Goal: Task Accomplishment & Management: Use online tool/utility

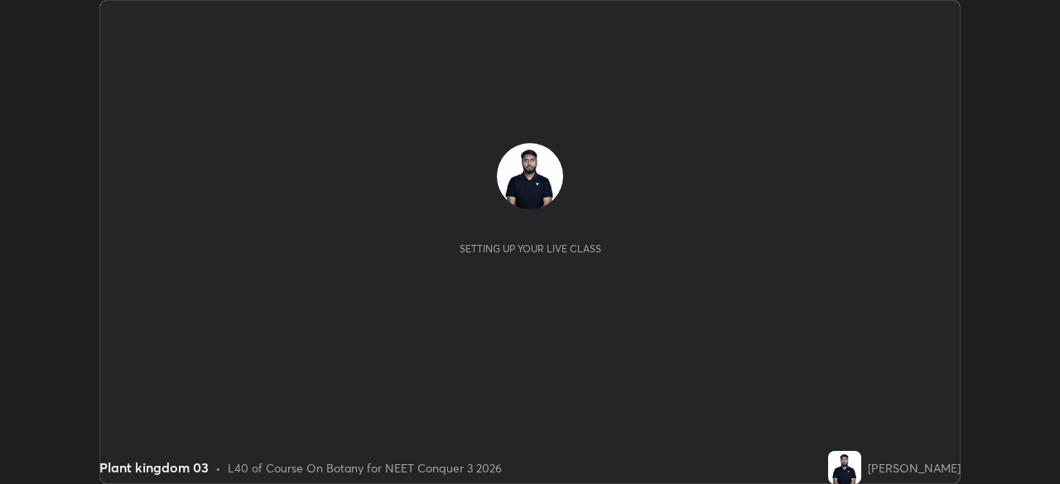
scroll to position [484, 1059]
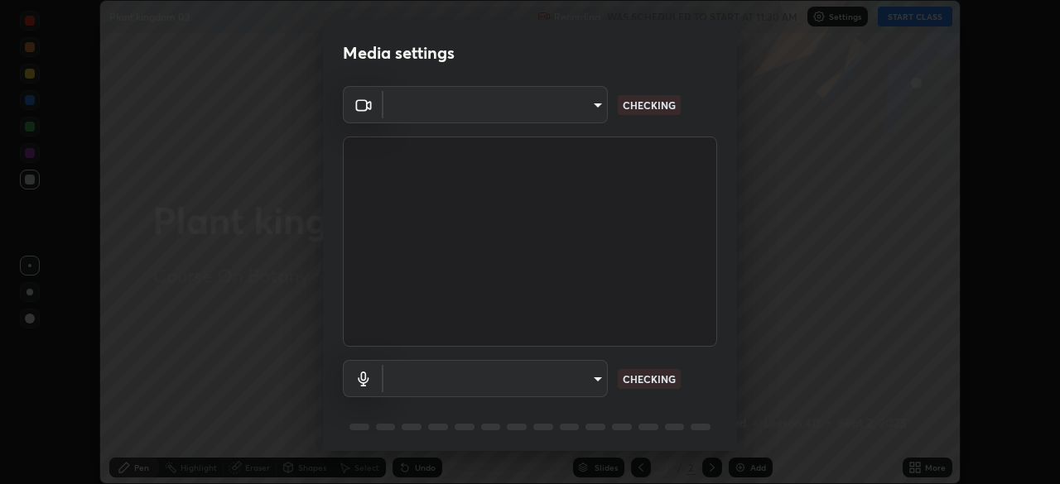
type input "ca2178d49a5cb12192a3fb46c4f9e24c845582a8c54499e9c28839f421edfd75"
type input "86aec7d829e42e6ea268cdcc98ba0c704b8f2fc3d2d016a195b452ad7add0abf"
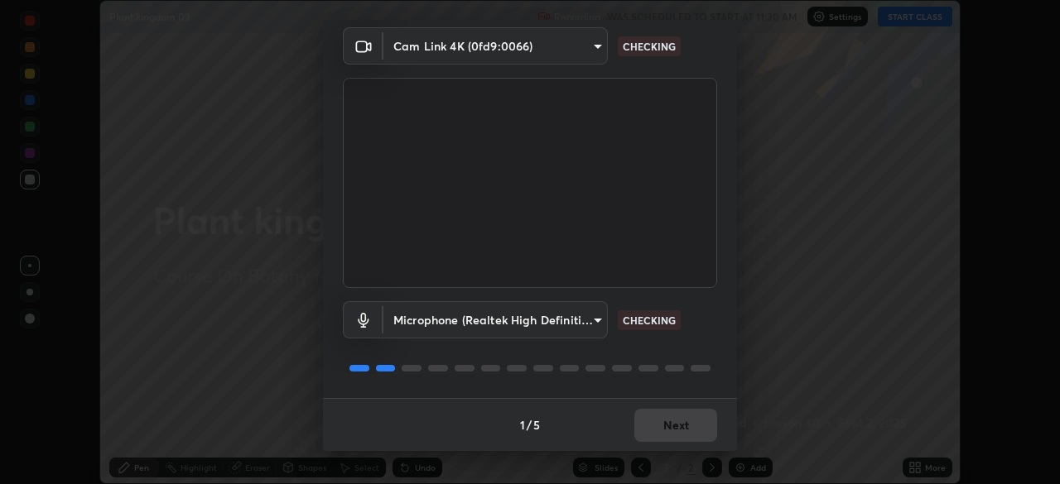
click at [666, 426] on div "1 / 5 Next" at bounding box center [530, 424] width 414 height 53
click at [668, 420] on div "1 / 5 Next" at bounding box center [530, 424] width 414 height 53
click at [664, 425] on div "1 / 5 Next" at bounding box center [530, 424] width 414 height 53
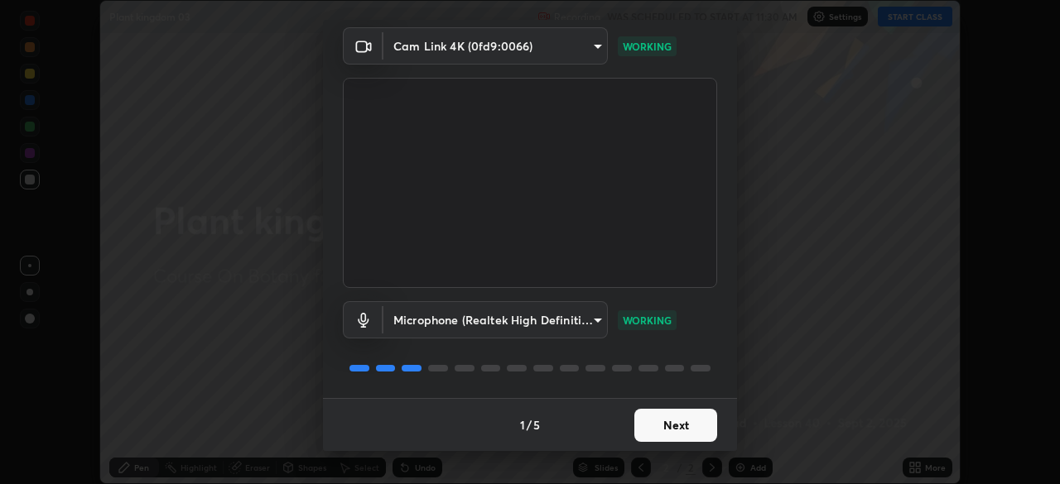
click at [691, 421] on button "Next" at bounding box center [675, 425] width 83 height 33
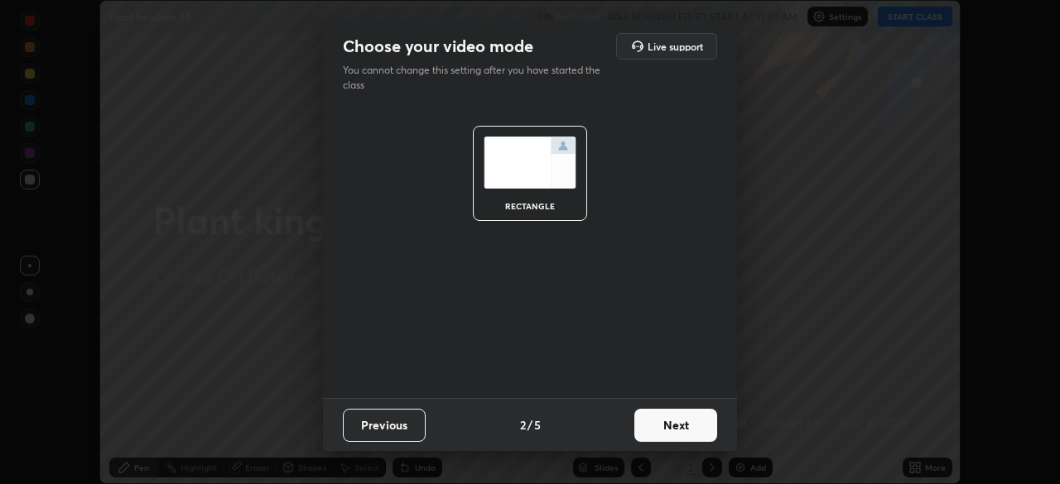
scroll to position [0, 0]
click at [690, 417] on button "Next" at bounding box center [675, 425] width 83 height 33
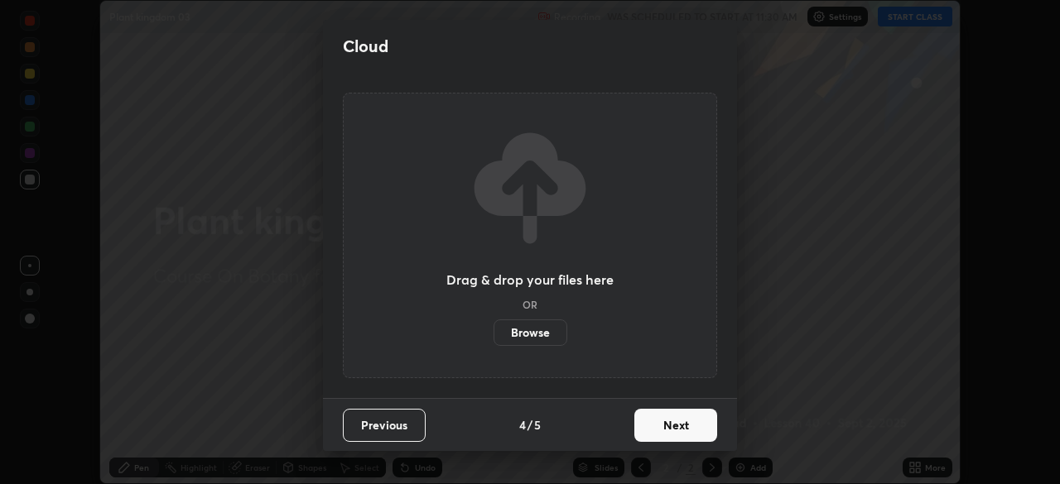
click at [690, 417] on button "Next" at bounding box center [675, 425] width 83 height 33
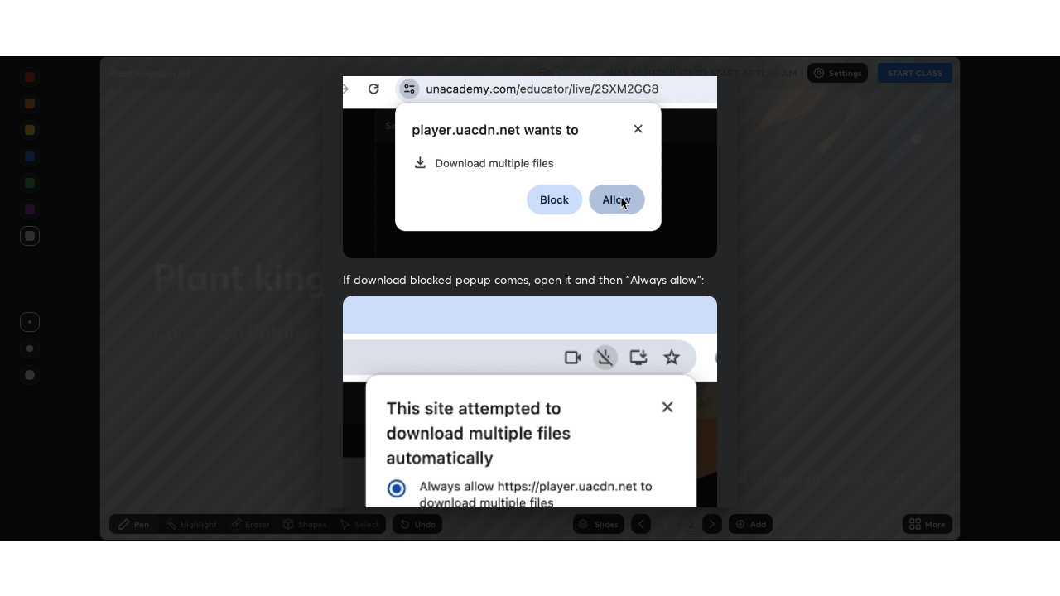
scroll to position [397, 0]
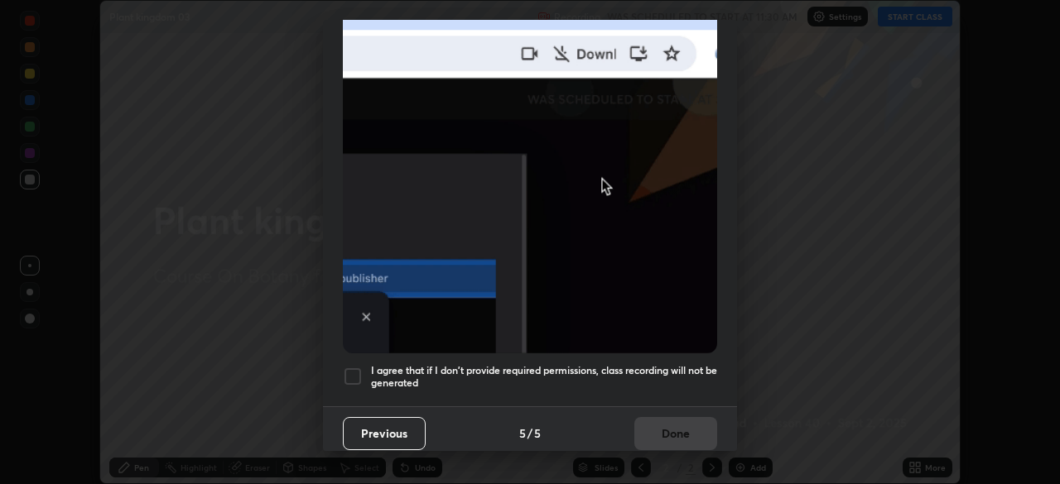
click at [358, 367] on div at bounding box center [353, 377] width 20 height 20
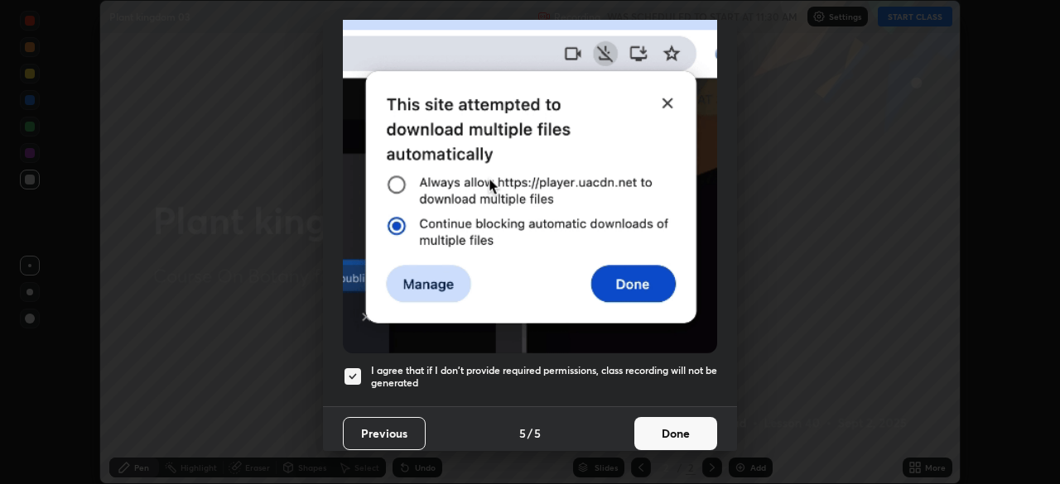
click at [663, 426] on button "Done" at bounding box center [675, 433] width 83 height 33
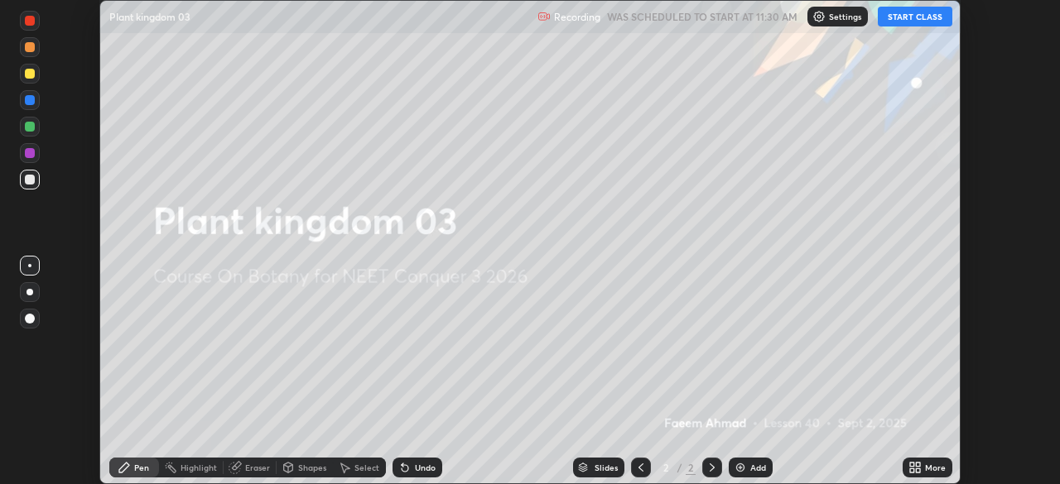
click at [914, 8] on button "START CLASS" at bounding box center [915, 17] width 75 height 20
click at [928, 21] on button "START CLASS" at bounding box center [915, 17] width 75 height 20
click at [926, 467] on div "More" at bounding box center [935, 468] width 21 height 8
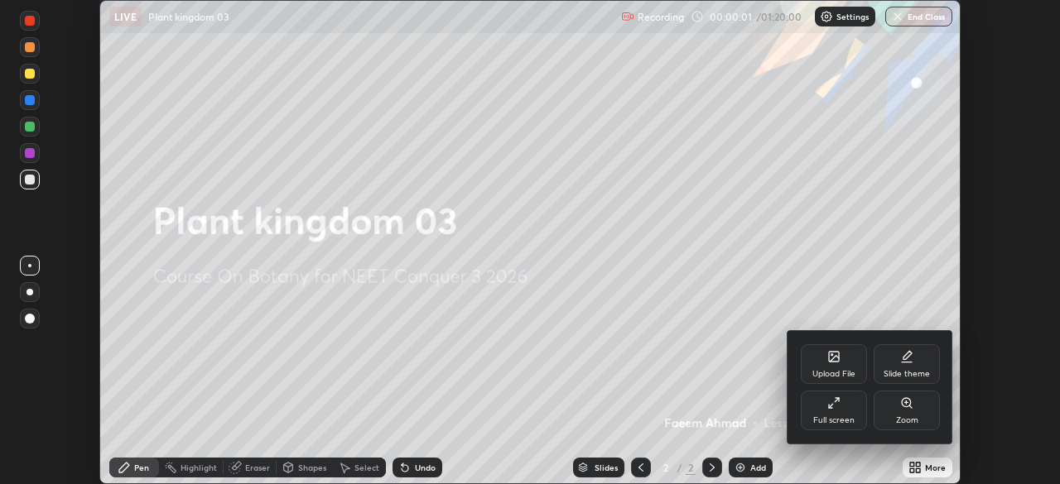
click at [851, 411] on div "Full screen" at bounding box center [834, 411] width 66 height 40
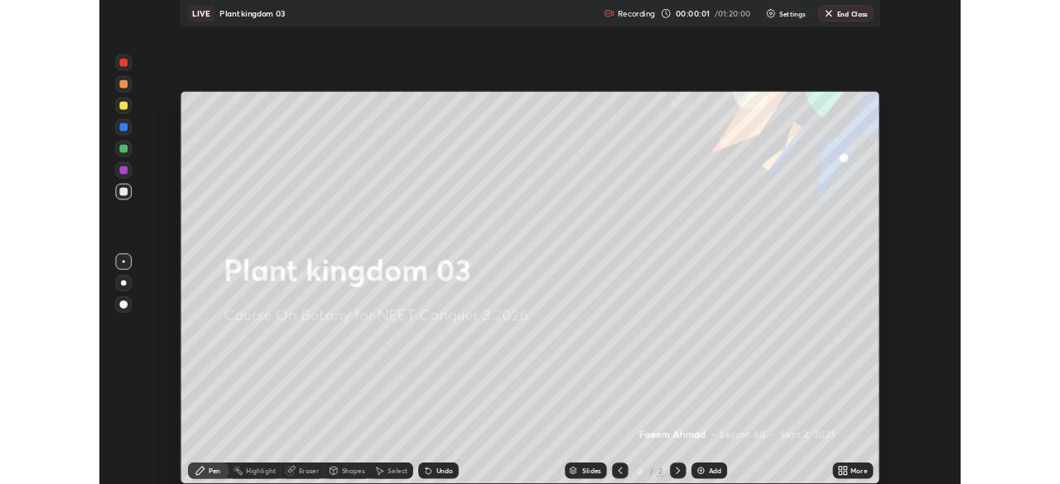
scroll to position [596, 1060]
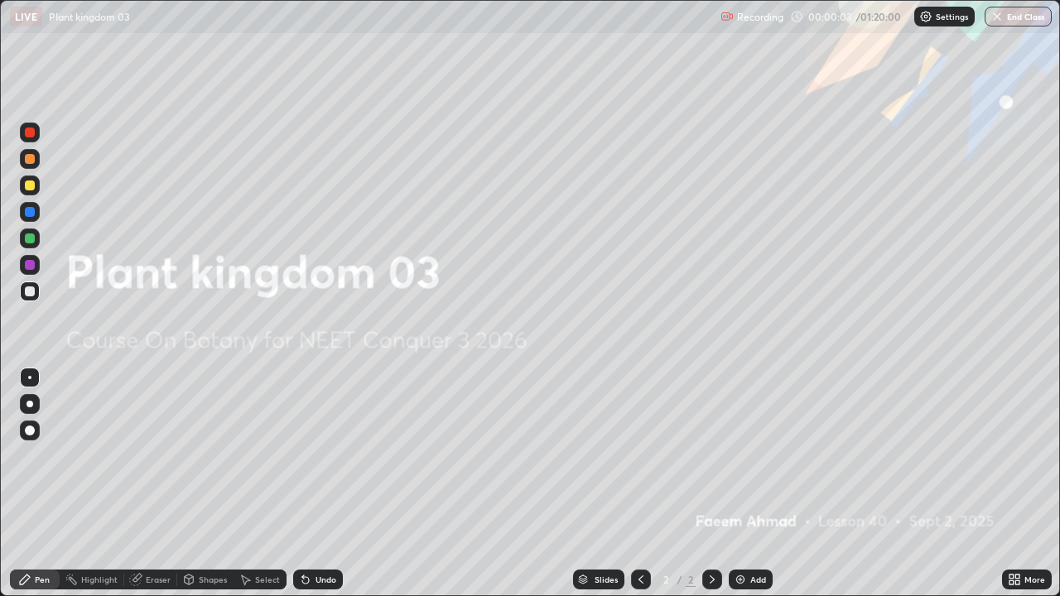
click at [752, 484] on div "Add" at bounding box center [751, 580] width 44 height 20
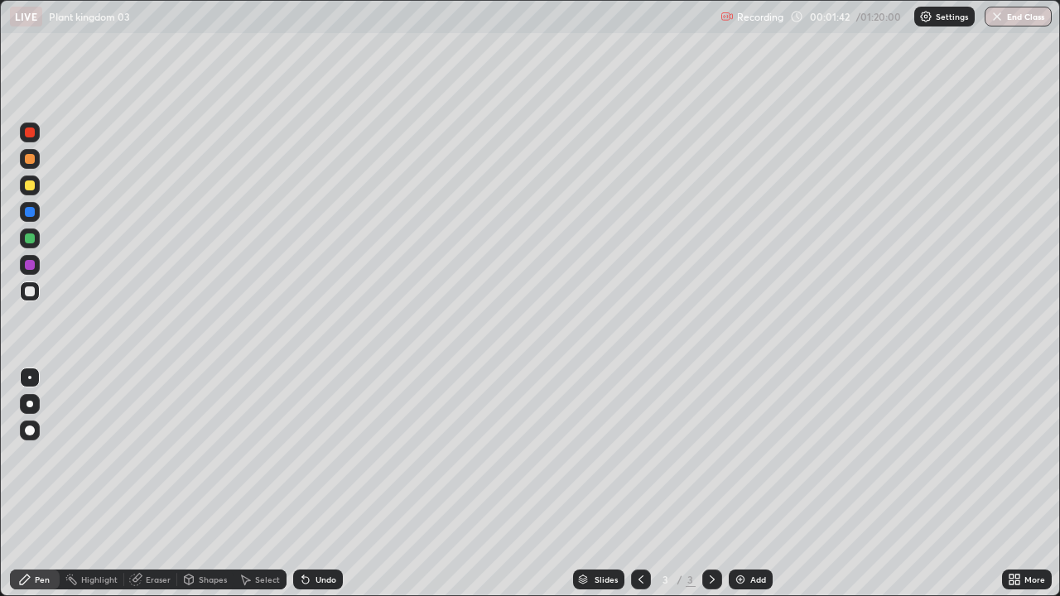
click at [30, 185] on div at bounding box center [30, 185] width 10 height 10
click at [36, 401] on div at bounding box center [30, 404] width 20 height 20
click at [324, 484] on div "Undo" at bounding box center [318, 580] width 50 height 20
click at [36, 289] on div at bounding box center [30, 291] width 20 height 20
click at [312, 484] on div "Undo" at bounding box center [318, 580] width 50 height 20
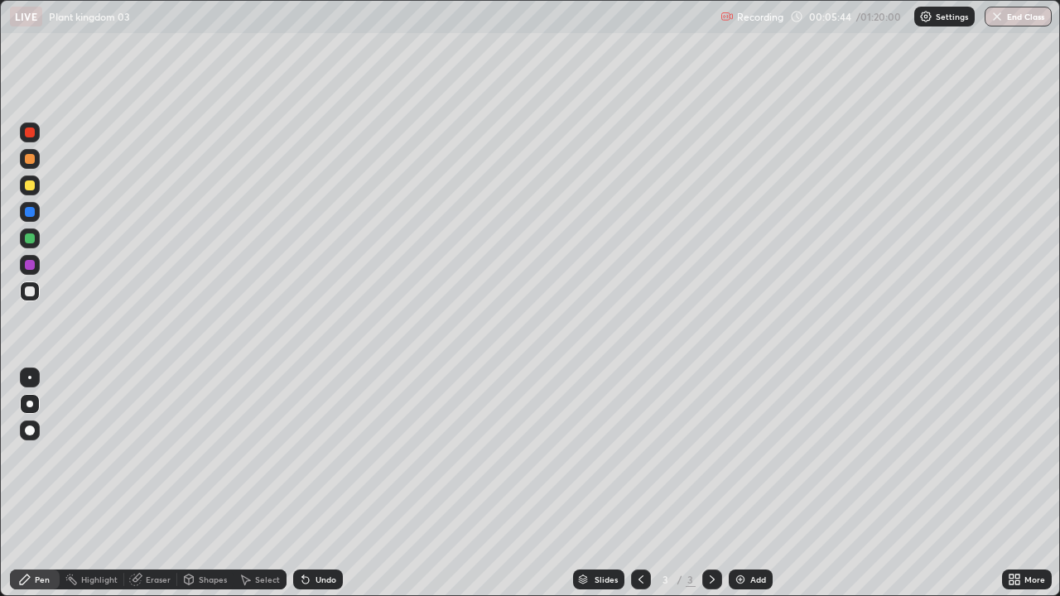
click at [320, 484] on div "Undo" at bounding box center [318, 580] width 50 height 20
click at [319, 484] on div "Undo" at bounding box center [325, 579] width 21 height 8
click at [740, 484] on img at bounding box center [740, 579] width 13 height 13
click at [334, 484] on div "Undo" at bounding box center [318, 580] width 50 height 20
click at [329, 484] on div "Undo" at bounding box center [318, 580] width 50 height 20
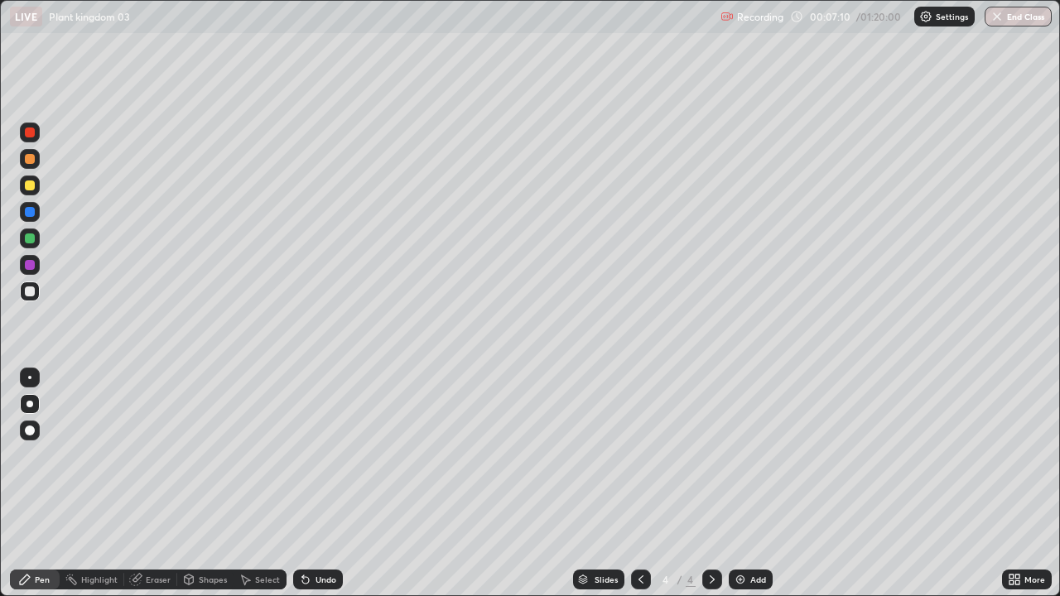
click at [334, 484] on div "Undo" at bounding box center [325, 579] width 21 height 8
click at [336, 484] on div "Undo" at bounding box center [318, 580] width 50 height 20
click at [338, 484] on div "Undo" at bounding box center [318, 580] width 50 height 20
click at [325, 484] on div "Undo" at bounding box center [325, 579] width 21 height 8
click at [302, 484] on icon at bounding box center [303, 576] width 2 height 2
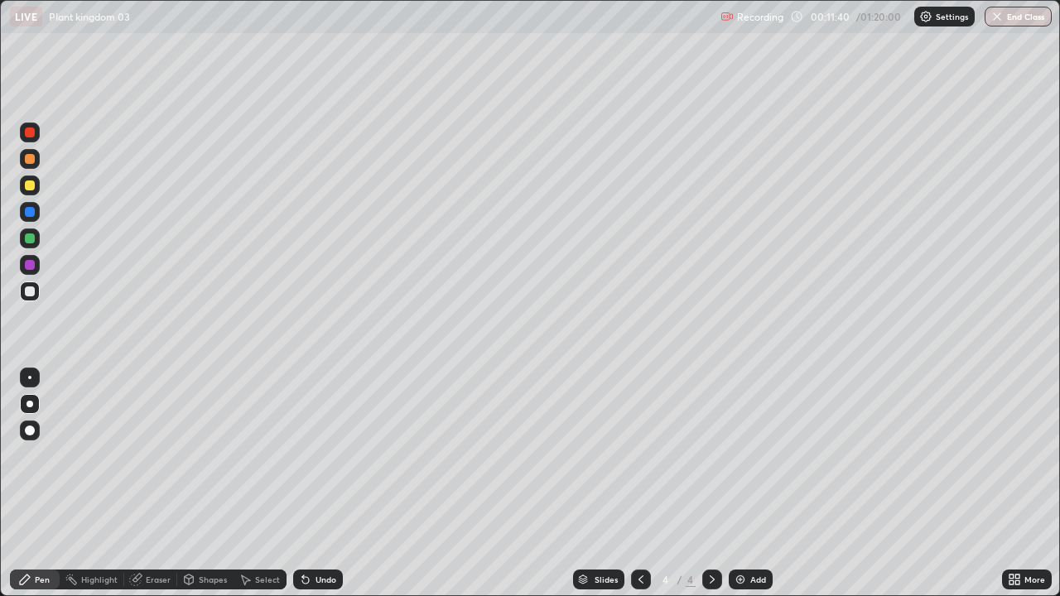
click at [769, 484] on div "Add" at bounding box center [751, 580] width 44 height 20
click at [36, 188] on div at bounding box center [30, 186] width 20 height 20
click at [27, 290] on div at bounding box center [30, 291] width 10 height 10
click at [31, 212] on div at bounding box center [30, 212] width 10 height 10
click at [38, 132] on div at bounding box center [30, 133] width 20 height 20
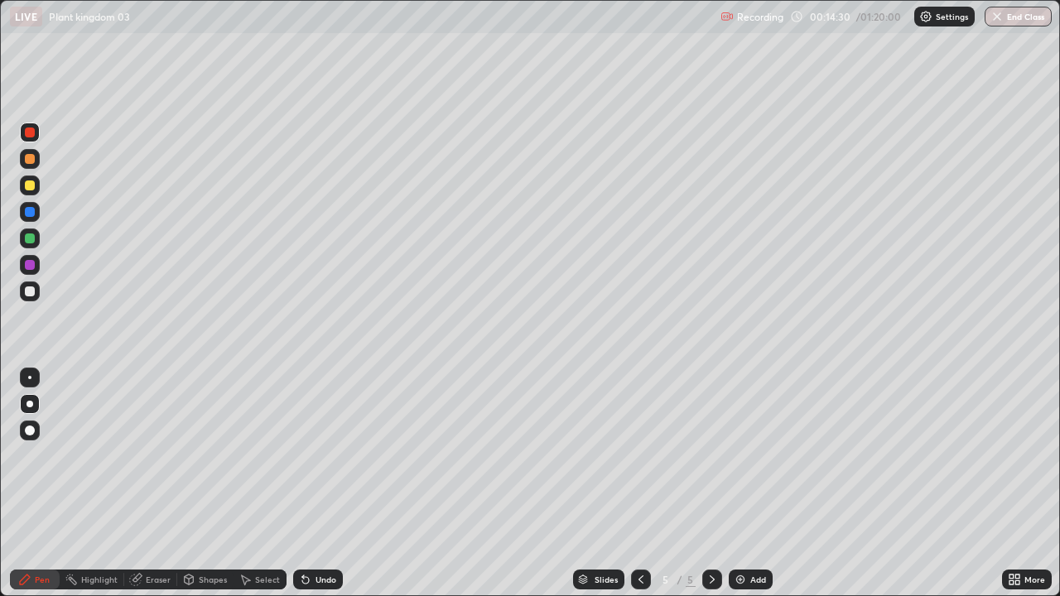
click at [34, 185] on div at bounding box center [30, 185] width 10 height 10
click at [167, 484] on div "Eraser" at bounding box center [150, 580] width 53 height 20
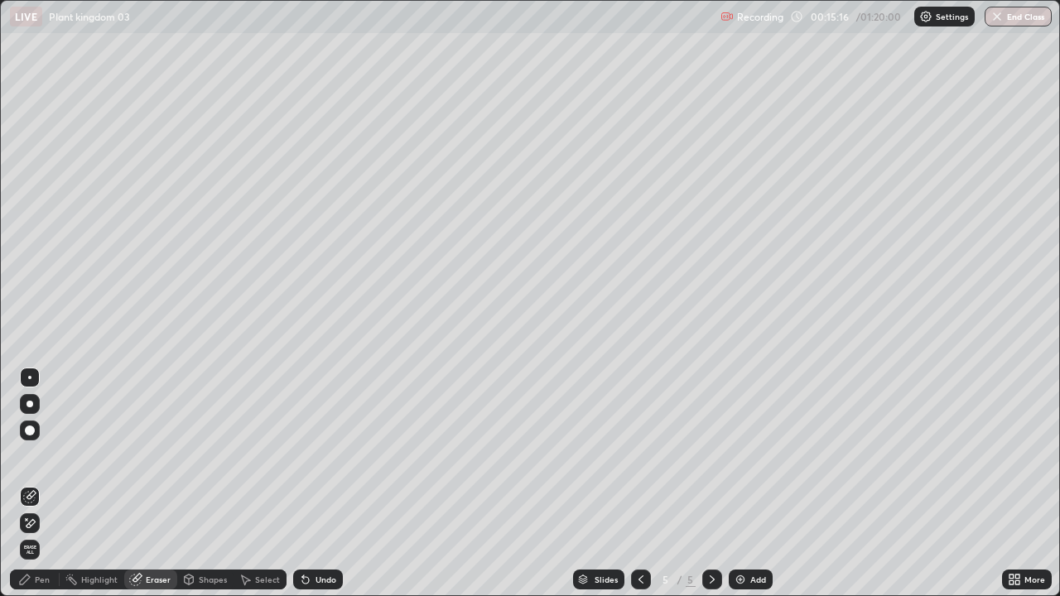
click at [48, 484] on div "Pen" at bounding box center [42, 579] width 15 height 8
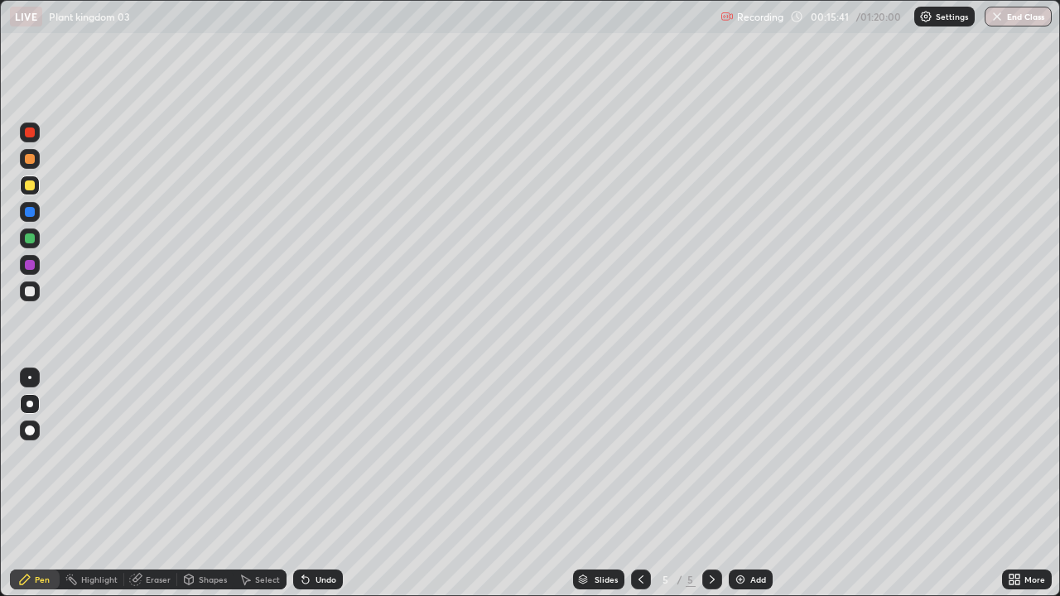
click at [761, 484] on div "Add" at bounding box center [758, 579] width 16 height 8
click at [36, 291] on div at bounding box center [30, 291] width 20 height 20
click at [640, 484] on icon at bounding box center [640, 579] width 13 height 13
click at [708, 484] on div at bounding box center [712, 580] width 20 height 20
click at [32, 294] on div at bounding box center [30, 291] width 10 height 10
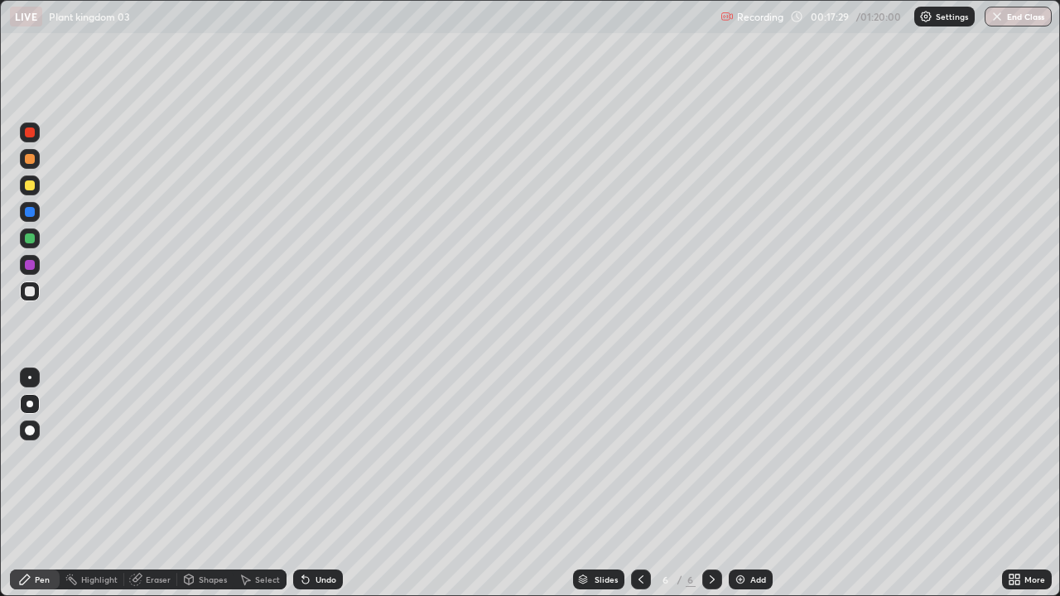
click at [31, 185] on div at bounding box center [30, 185] width 10 height 10
click at [33, 289] on div at bounding box center [30, 291] width 10 height 10
click at [31, 185] on div at bounding box center [30, 185] width 10 height 10
click at [317, 484] on div "Undo" at bounding box center [318, 580] width 50 height 20
click at [320, 484] on div "Undo" at bounding box center [318, 580] width 50 height 20
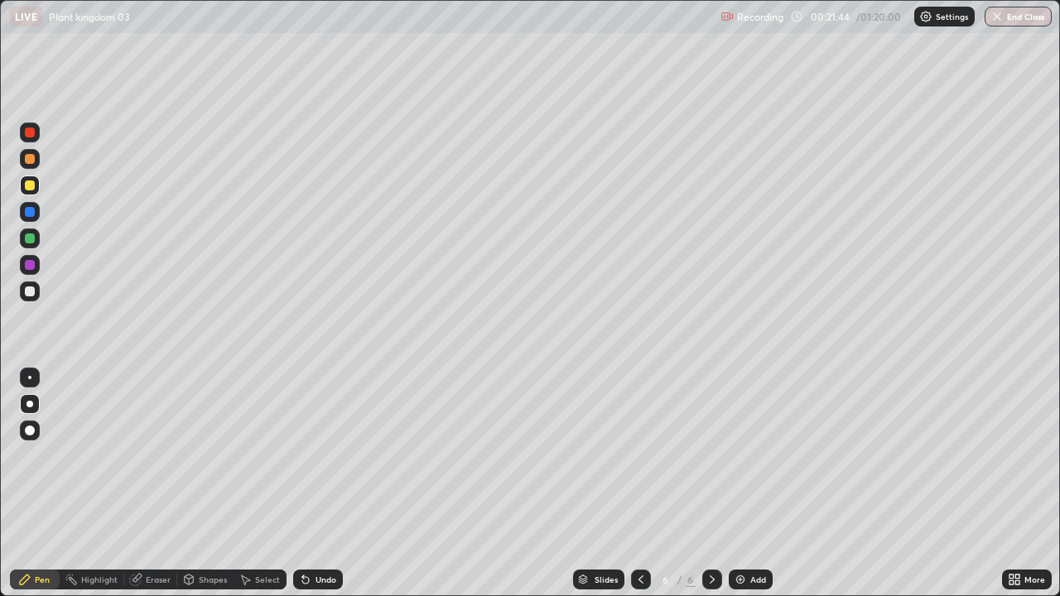
click at [320, 484] on div "Undo" at bounding box center [318, 580] width 50 height 20
click at [328, 484] on div "Undo" at bounding box center [318, 580] width 50 height 20
click at [156, 484] on div "Eraser" at bounding box center [158, 579] width 25 height 8
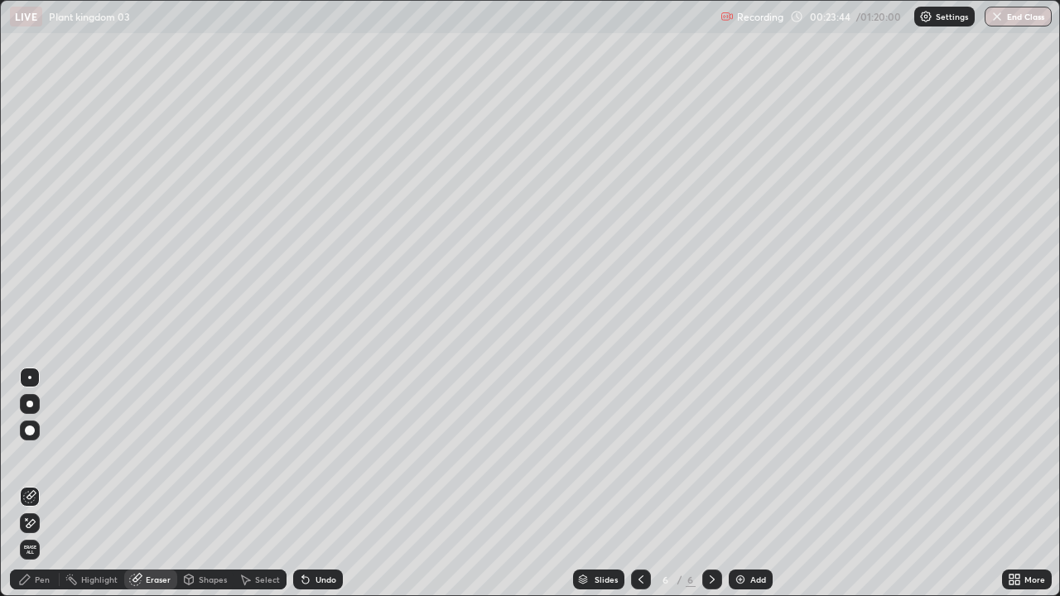
click at [745, 484] on div "Add" at bounding box center [751, 580] width 44 height 20
click at [52, 484] on div "Pen" at bounding box center [35, 580] width 50 height 20
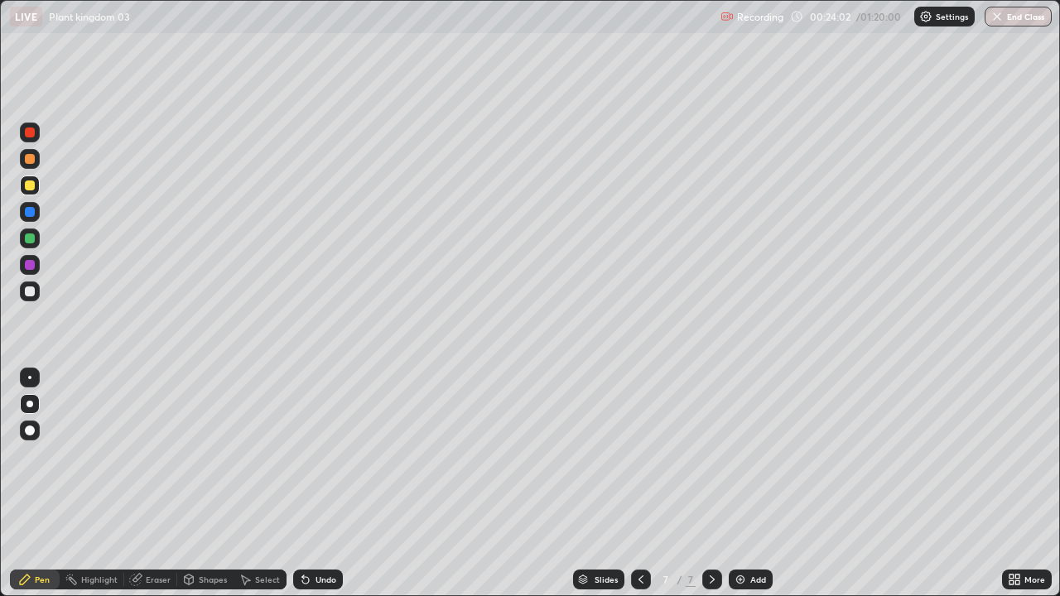
click at [327, 484] on div "Undo" at bounding box center [318, 580] width 50 height 20
click at [327, 484] on div "Undo" at bounding box center [325, 579] width 21 height 8
click at [311, 484] on div "Undo" at bounding box center [318, 580] width 50 height 20
click at [320, 484] on div "Undo" at bounding box center [325, 579] width 21 height 8
click at [317, 484] on div "Undo" at bounding box center [318, 580] width 50 height 20
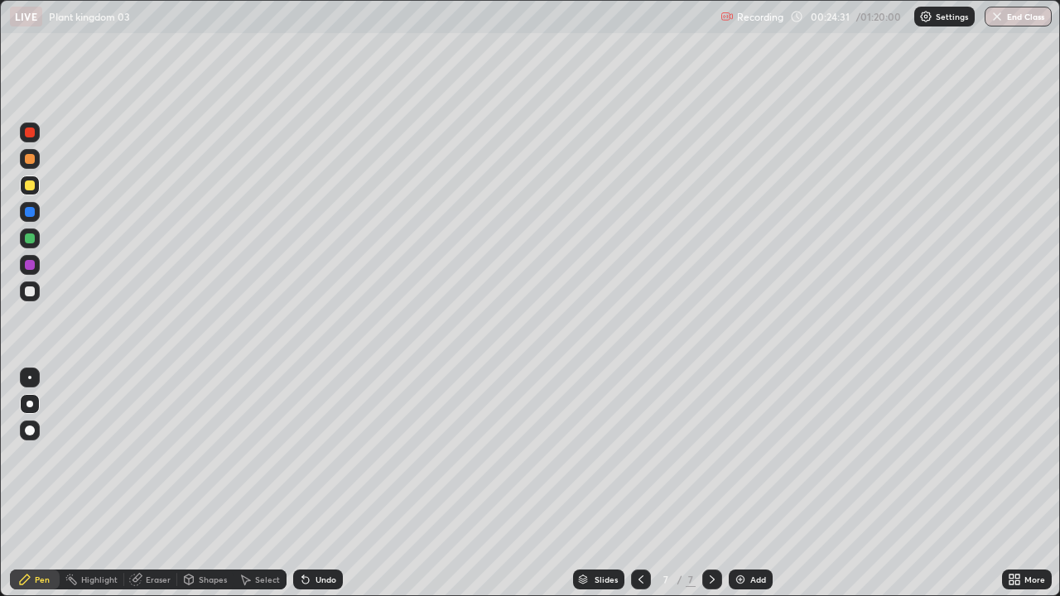
click at [317, 484] on div "Undo" at bounding box center [318, 580] width 50 height 20
click at [326, 484] on div "Undo" at bounding box center [318, 580] width 50 height 20
click at [34, 289] on div at bounding box center [30, 291] width 10 height 10
click at [311, 484] on div "Undo" at bounding box center [318, 580] width 50 height 20
click at [321, 484] on div "Undo" at bounding box center [325, 579] width 21 height 8
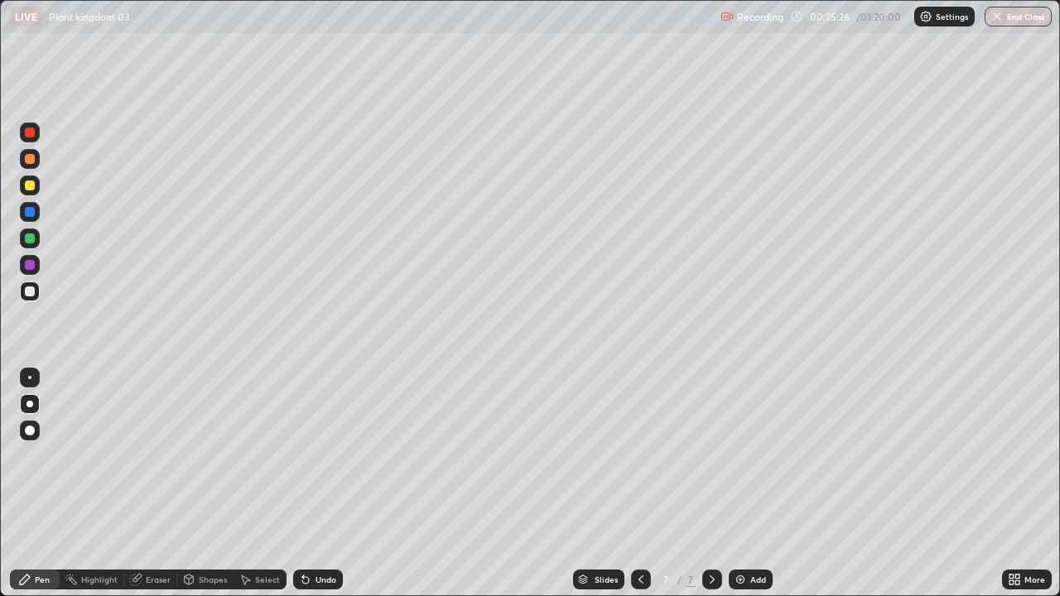
click at [36, 186] on div at bounding box center [30, 186] width 20 height 20
click at [325, 484] on div "Undo" at bounding box center [325, 579] width 21 height 8
click at [320, 484] on div "Undo" at bounding box center [318, 580] width 50 height 20
click at [315, 484] on div "Undo" at bounding box center [325, 579] width 21 height 8
click at [316, 484] on div "Undo" at bounding box center [325, 579] width 21 height 8
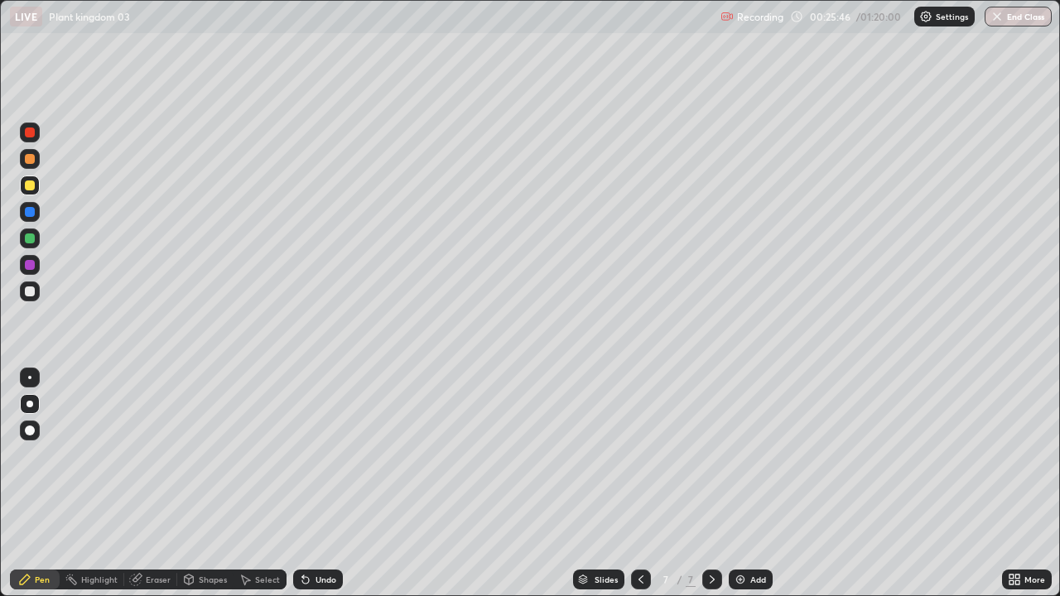
click at [322, 484] on div "Undo" at bounding box center [325, 579] width 21 height 8
click at [326, 484] on div "Undo" at bounding box center [325, 579] width 21 height 8
click at [37, 295] on div at bounding box center [30, 291] width 20 height 20
click at [750, 484] on div "Add" at bounding box center [758, 579] width 16 height 8
click at [31, 184] on div at bounding box center [30, 185] width 10 height 10
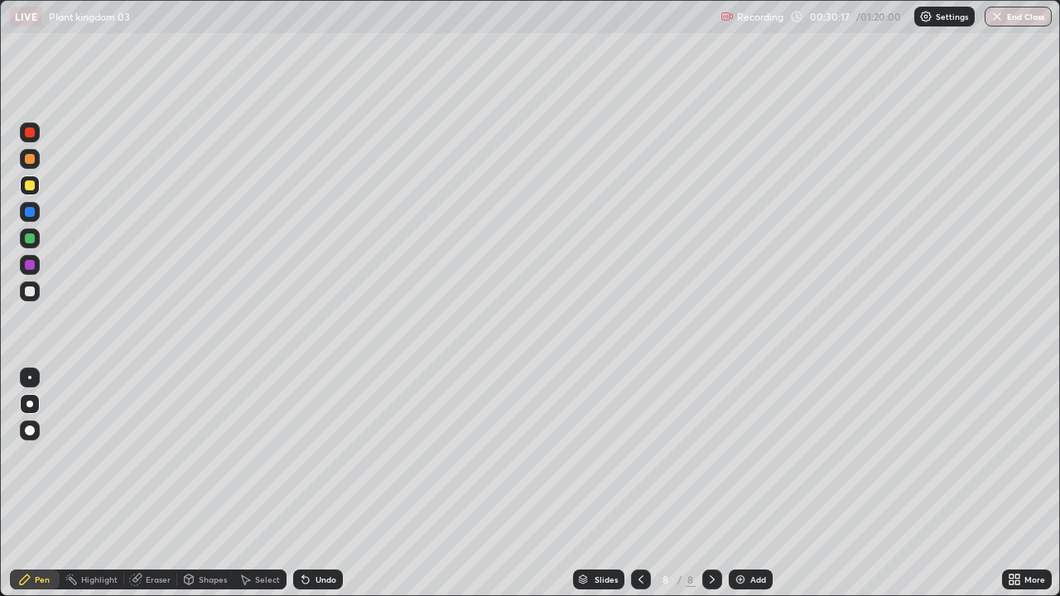
click at [309, 484] on icon at bounding box center [305, 579] width 13 height 13
click at [30, 288] on div at bounding box center [30, 291] width 10 height 10
click at [757, 484] on div "Add" at bounding box center [758, 579] width 16 height 8
click at [38, 192] on div at bounding box center [30, 186] width 20 height 20
click at [31, 291] on div at bounding box center [30, 291] width 10 height 10
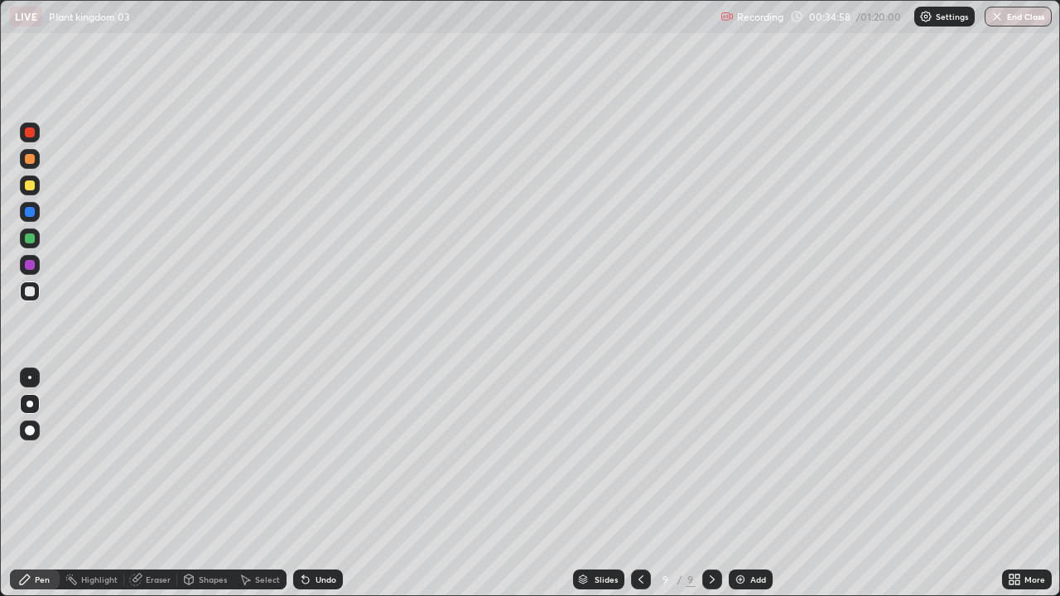
click at [31, 185] on div at bounding box center [30, 185] width 10 height 10
click at [33, 291] on div at bounding box center [30, 291] width 10 height 10
click at [31, 185] on div at bounding box center [30, 185] width 10 height 10
click at [31, 291] on div at bounding box center [30, 291] width 10 height 10
click at [1017, 484] on icon at bounding box center [1017, 577] width 4 height 4
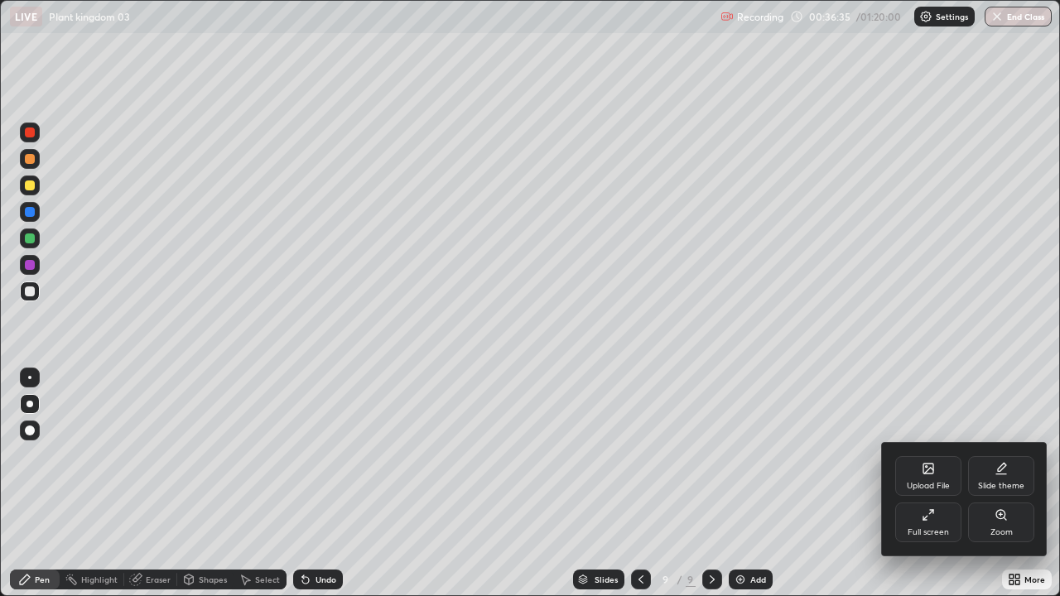
click at [914, 484] on div "Full screen" at bounding box center [928, 523] width 66 height 40
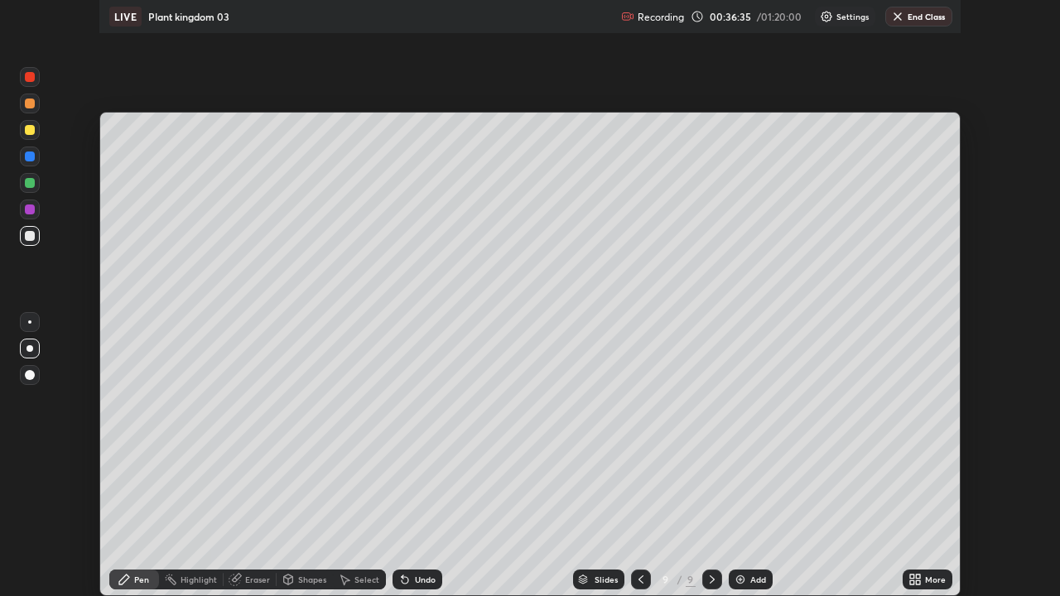
scroll to position [82310, 81734]
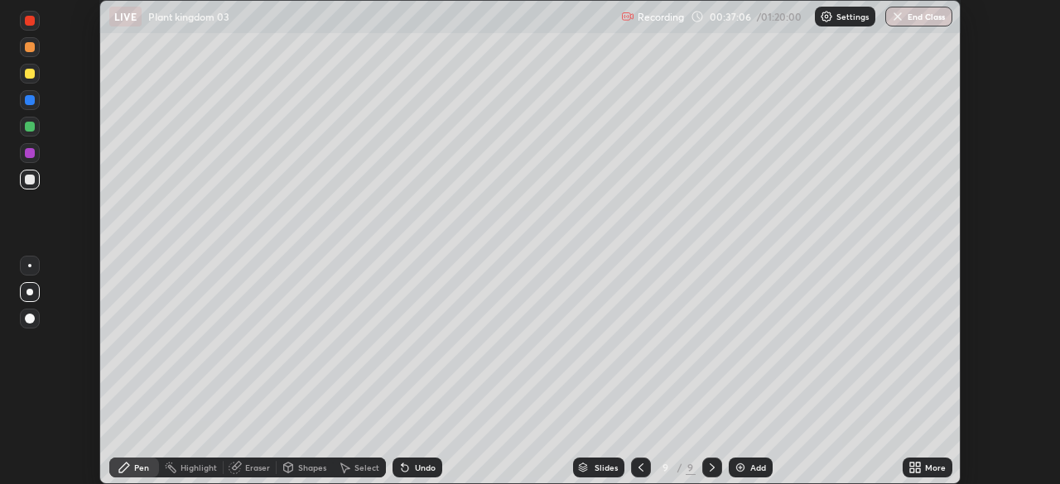
click at [1011, 401] on div "Setting up your live class" at bounding box center [530, 242] width 1060 height 484
click at [912, 464] on icon at bounding box center [912, 465] width 4 height 4
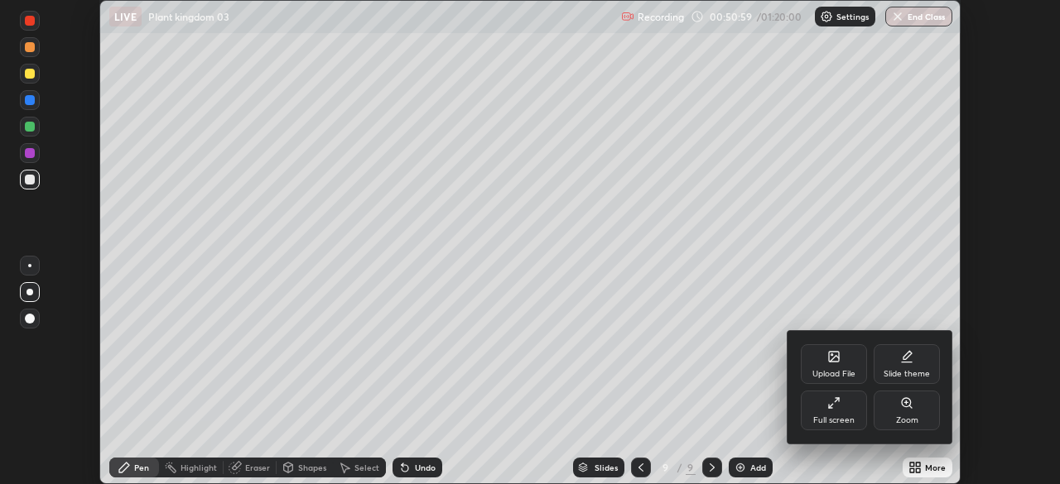
click at [844, 409] on div "Full screen" at bounding box center [834, 411] width 66 height 40
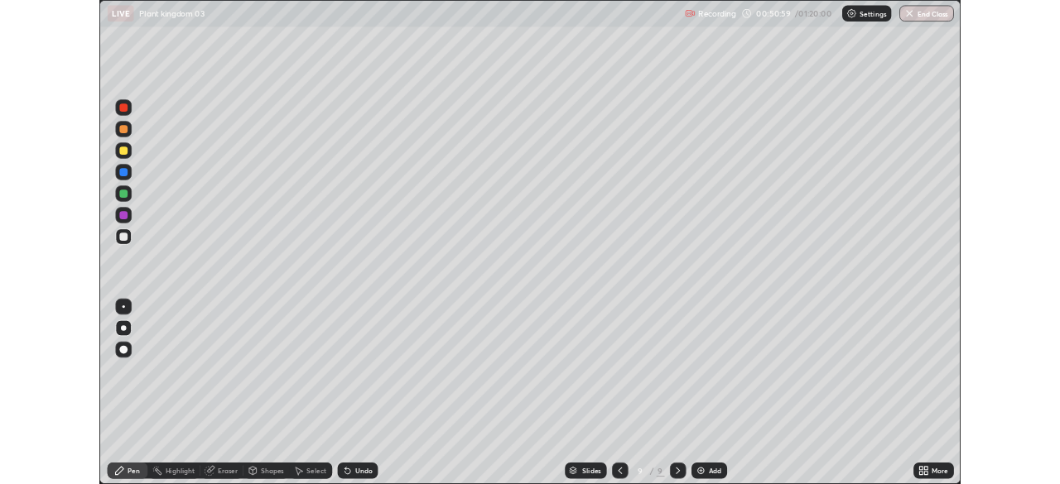
scroll to position [596, 1060]
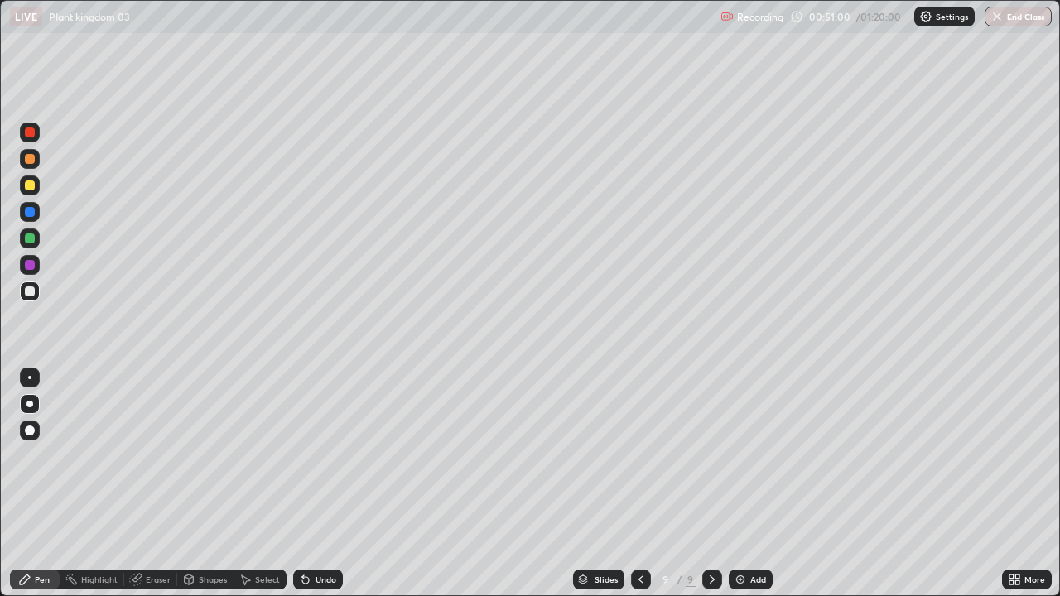
click at [754, 484] on div "Add" at bounding box center [758, 579] width 16 height 8
click at [27, 187] on div at bounding box center [30, 185] width 10 height 10
click at [30, 294] on div at bounding box center [30, 291] width 10 height 10
click at [318, 484] on div "Undo" at bounding box center [318, 580] width 50 height 20
click at [736, 484] on img at bounding box center [740, 579] width 13 height 13
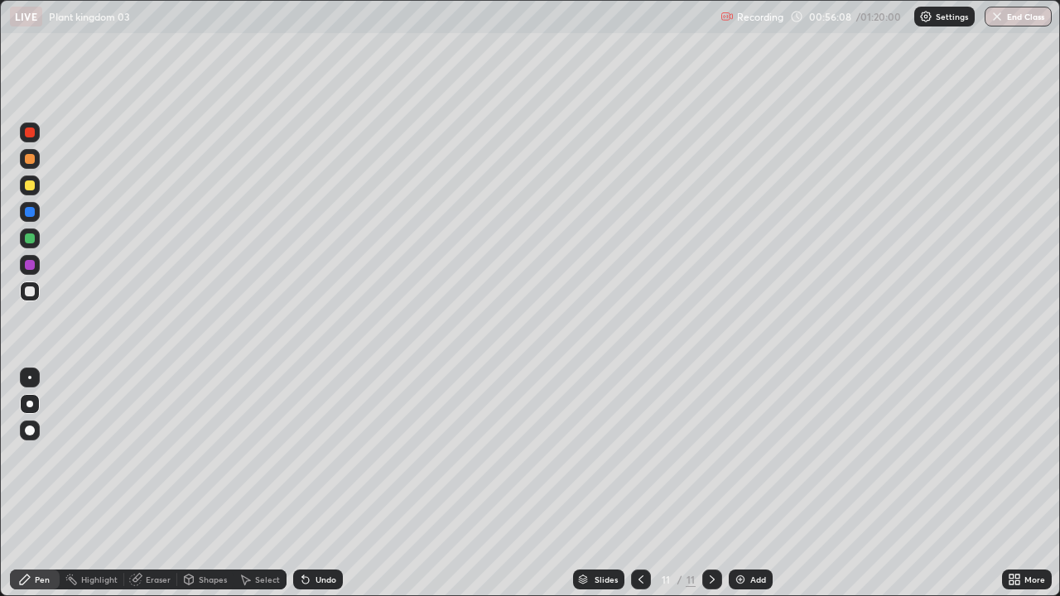
click at [31, 190] on div at bounding box center [30, 185] width 10 height 10
click at [32, 292] on div at bounding box center [30, 291] width 10 height 10
click at [327, 484] on div "Undo" at bounding box center [318, 580] width 50 height 20
click at [330, 484] on div "Undo" at bounding box center [325, 579] width 21 height 8
click at [329, 484] on div "Undo" at bounding box center [325, 579] width 21 height 8
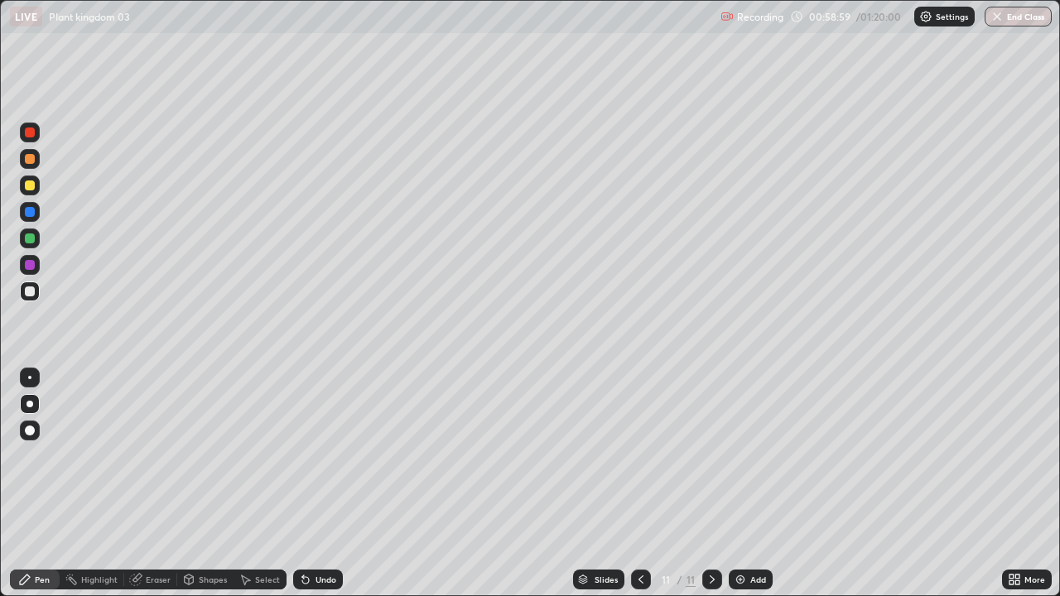
click at [758, 484] on div "Add" at bounding box center [751, 580] width 44 height 20
click at [36, 187] on div at bounding box center [30, 186] width 20 height 20
click at [31, 291] on div at bounding box center [30, 291] width 10 height 10
click at [30, 292] on div at bounding box center [30, 291] width 10 height 10
click at [36, 180] on div at bounding box center [30, 186] width 20 height 20
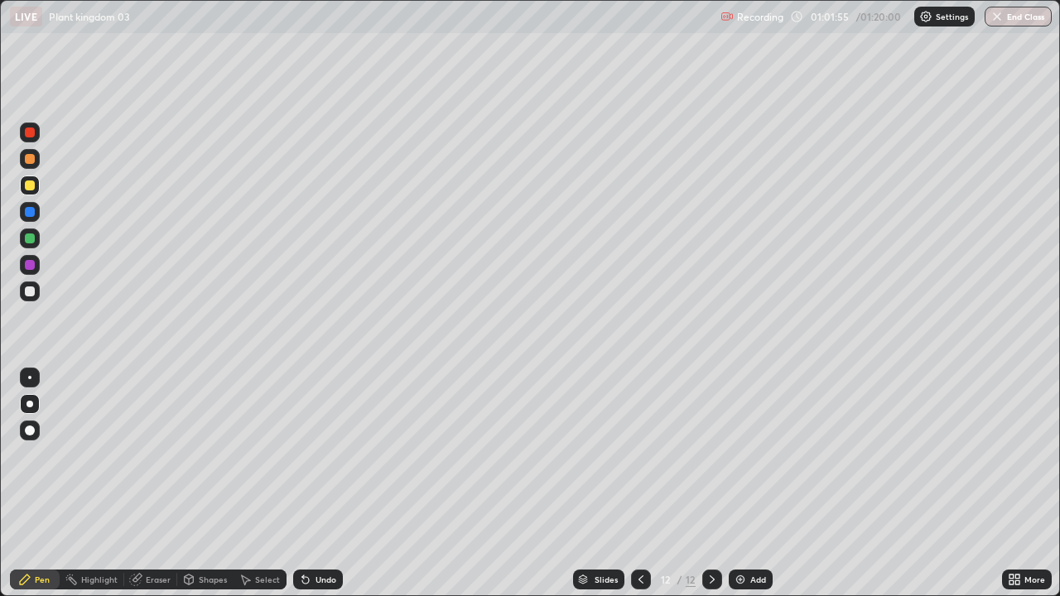
click at [38, 294] on div at bounding box center [30, 291] width 20 height 20
click at [746, 484] on div "Add" at bounding box center [751, 580] width 44 height 20
click at [31, 185] on div at bounding box center [30, 185] width 10 height 10
click at [302, 484] on icon at bounding box center [303, 576] width 2 height 2
click at [315, 484] on div "Undo" at bounding box center [325, 579] width 21 height 8
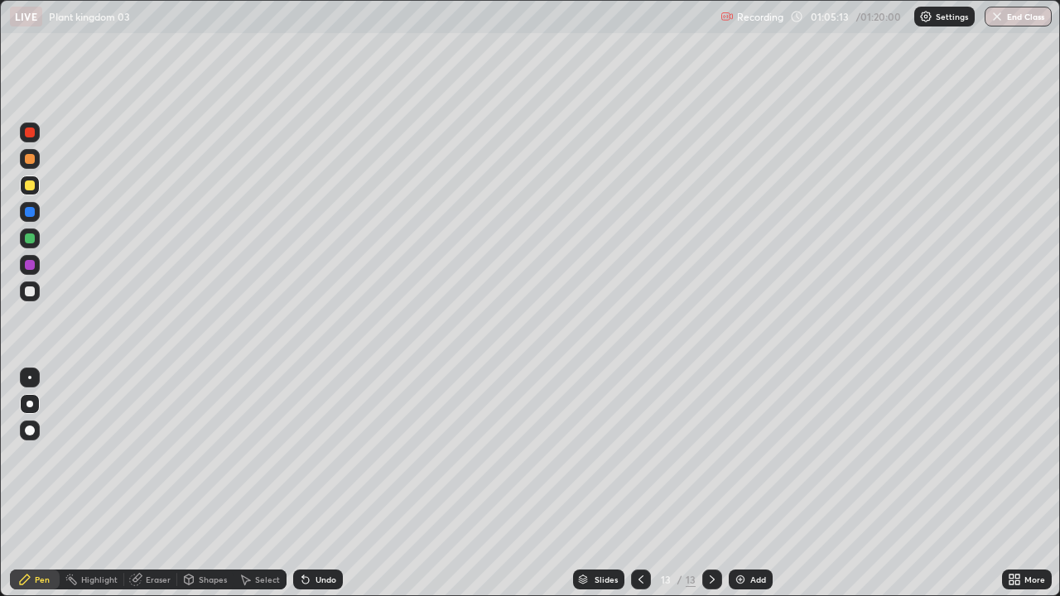
click at [31, 291] on div at bounding box center [30, 291] width 10 height 10
click at [746, 484] on div "Add" at bounding box center [751, 580] width 44 height 20
click at [29, 182] on div at bounding box center [30, 185] width 10 height 10
click at [29, 291] on div at bounding box center [30, 291] width 10 height 10
click at [26, 240] on div at bounding box center [30, 238] width 10 height 10
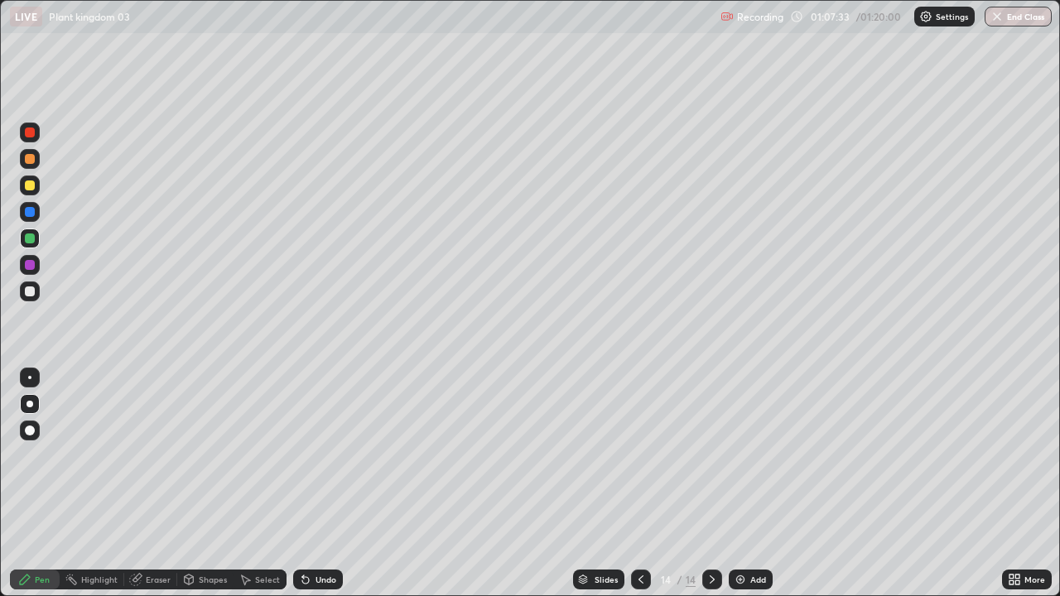
click at [157, 484] on div "Eraser" at bounding box center [158, 579] width 25 height 8
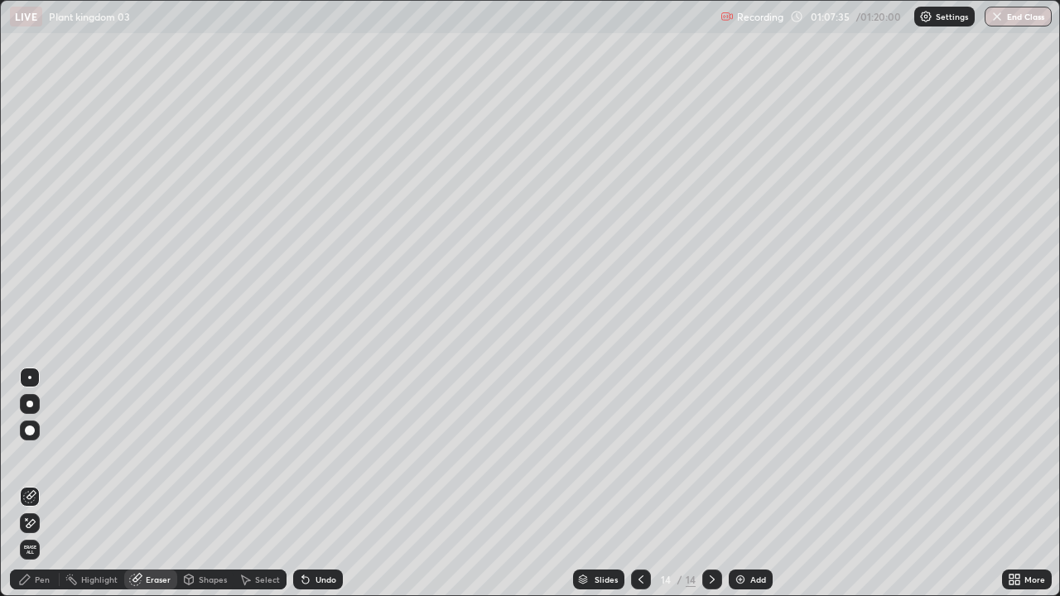
click at [51, 484] on div "Pen" at bounding box center [35, 580] width 50 height 20
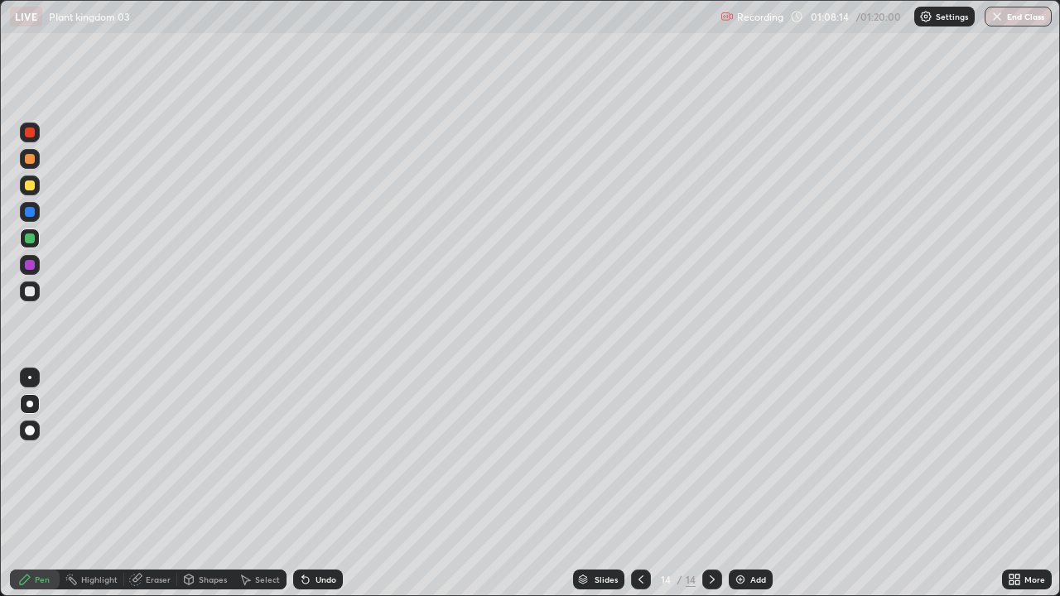
click at [36, 286] on div at bounding box center [30, 291] width 20 height 20
click at [329, 484] on div "Undo" at bounding box center [325, 579] width 21 height 8
click at [330, 484] on div "Undo" at bounding box center [325, 579] width 21 height 8
click at [334, 484] on div "Undo" at bounding box center [318, 580] width 50 height 20
click at [336, 484] on div "Undo" at bounding box center [314, 579] width 56 height 33
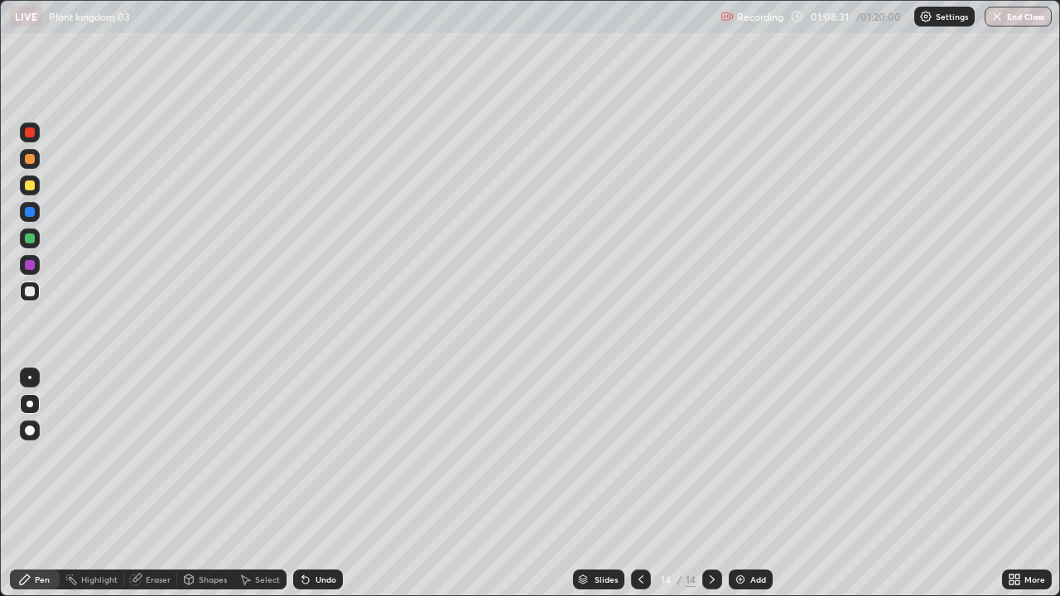
click at [322, 484] on div "Undo" at bounding box center [325, 579] width 21 height 8
click at [38, 233] on div at bounding box center [30, 239] width 20 height 20
click at [748, 484] on div "Add" at bounding box center [751, 580] width 44 height 20
click at [34, 188] on div at bounding box center [30, 186] width 20 height 20
click at [39, 289] on div at bounding box center [30, 291] width 20 height 20
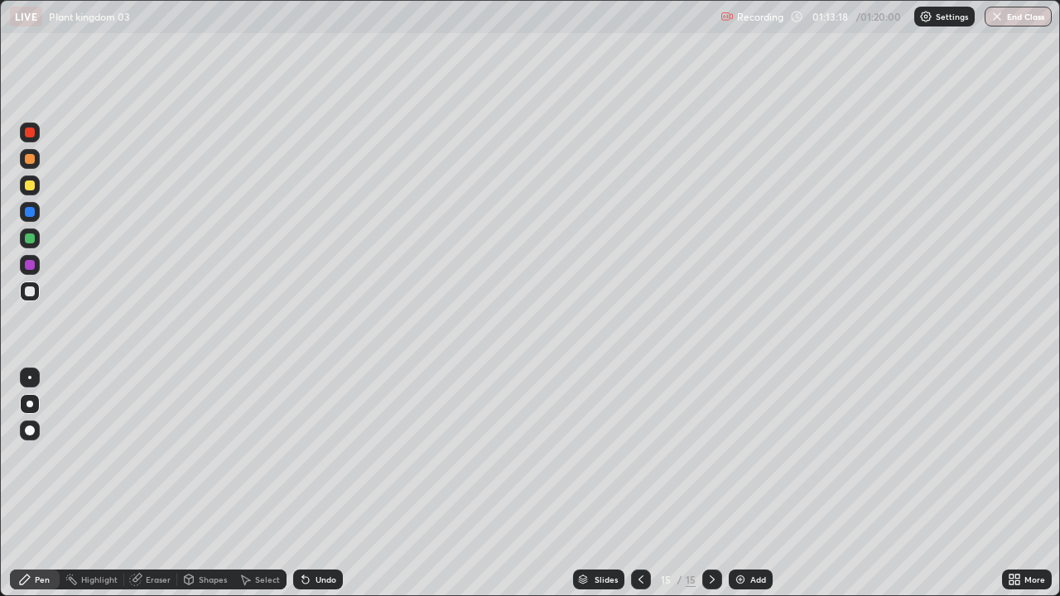
click at [31, 185] on div at bounding box center [30, 185] width 10 height 10
click at [36, 290] on div at bounding box center [30, 291] width 20 height 20
click at [30, 378] on div at bounding box center [29, 377] width 3 height 3
click at [315, 484] on div "Undo" at bounding box center [325, 579] width 21 height 8
click at [320, 484] on div "Undo" at bounding box center [325, 579] width 21 height 8
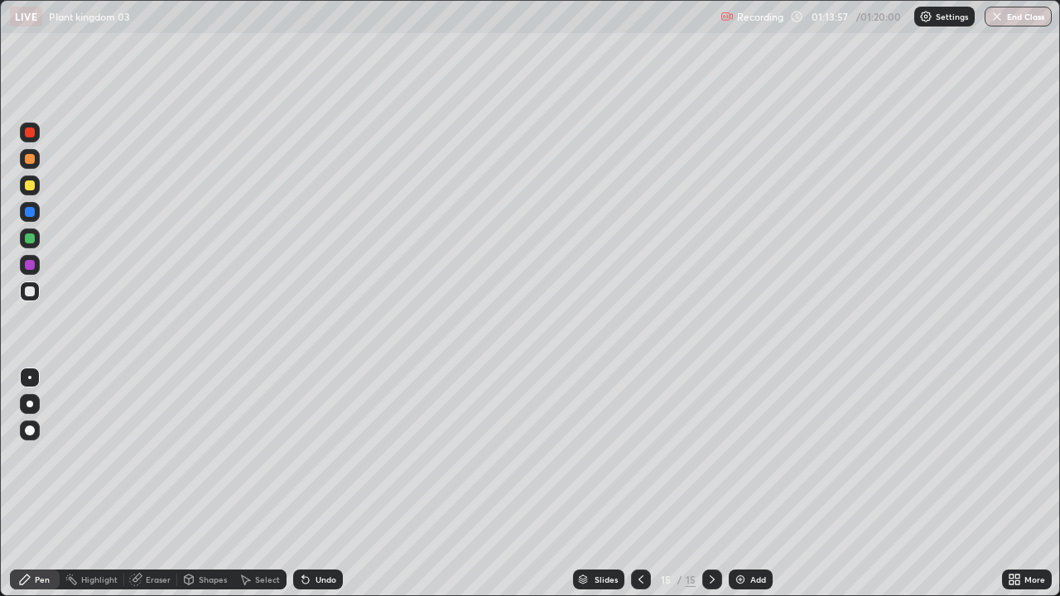
click at [31, 238] on div at bounding box center [30, 238] width 10 height 10
click at [316, 484] on div "Undo" at bounding box center [325, 579] width 21 height 8
click at [46, 473] on div "Erase all" at bounding box center [30, 298] width 40 height 530
click at [306, 484] on icon at bounding box center [305, 579] width 13 height 13
click at [1005, 13] on button "End Class" at bounding box center [1018, 17] width 65 height 20
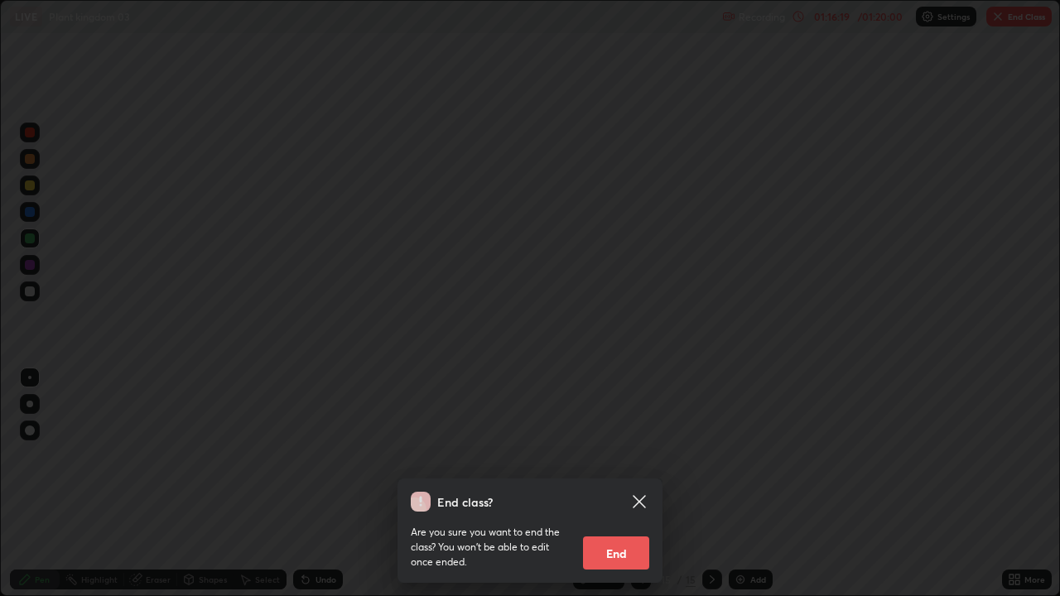
click at [637, 484] on button "End" at bounding box center [616, 553] width 66 height 33
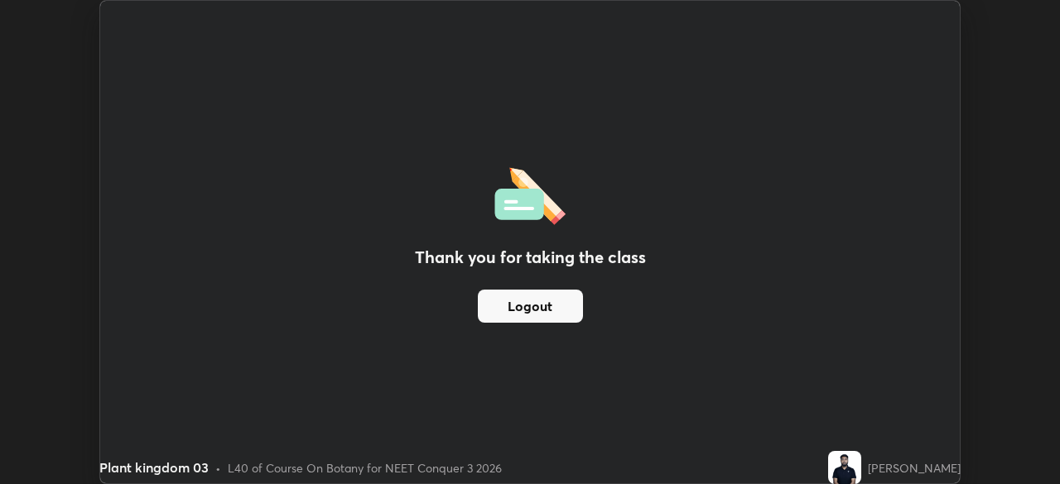
scroll to position [82310, 81734]
